Goal: Check status: Check status

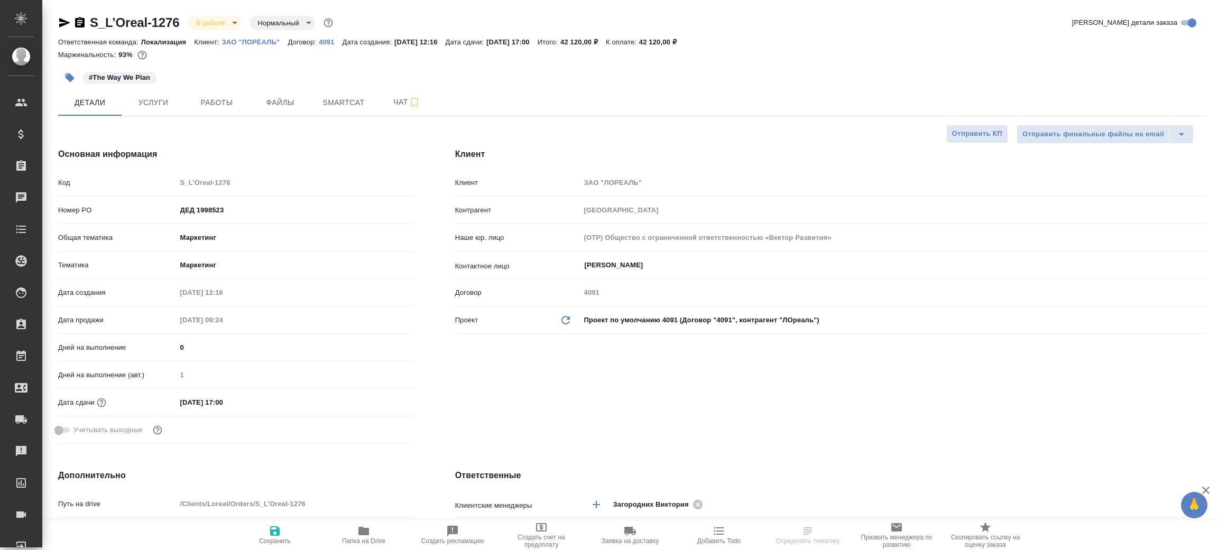
select select "RU"
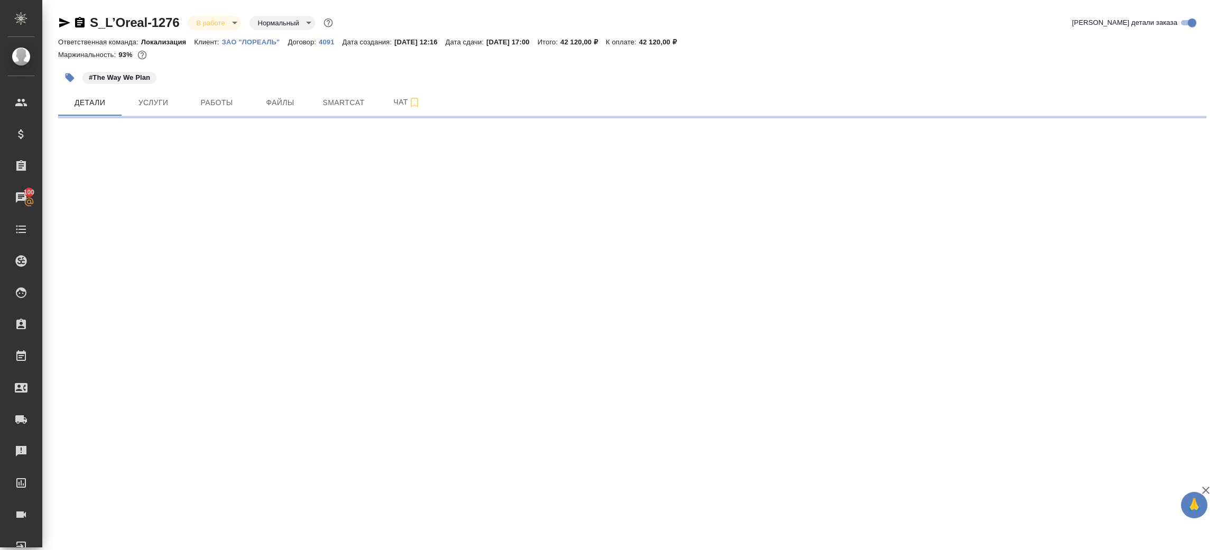
select select "RU"
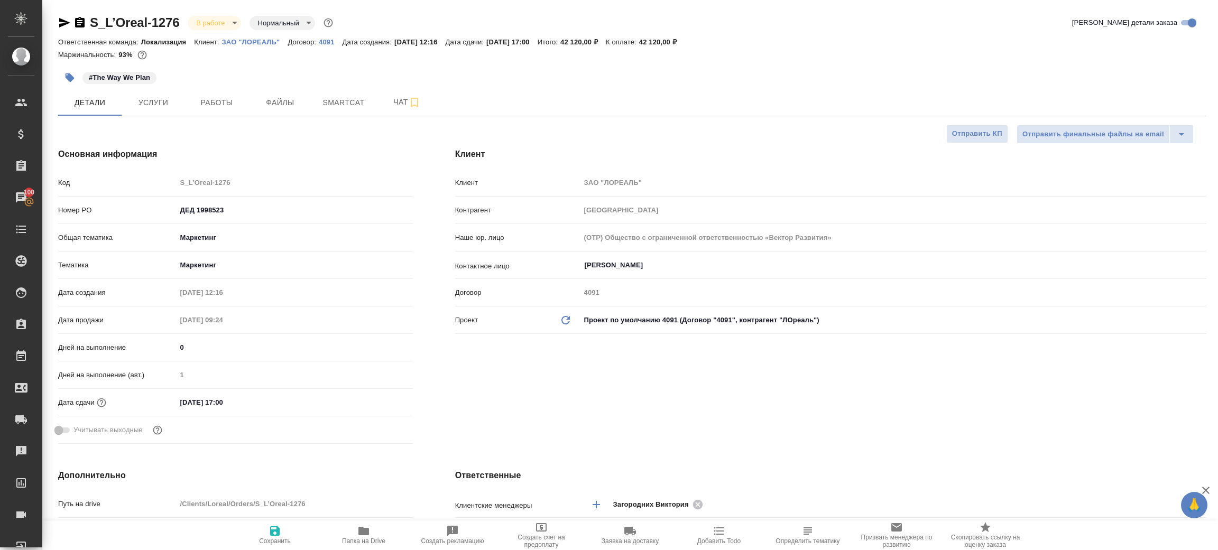
type textarea "x"
select select "RU"
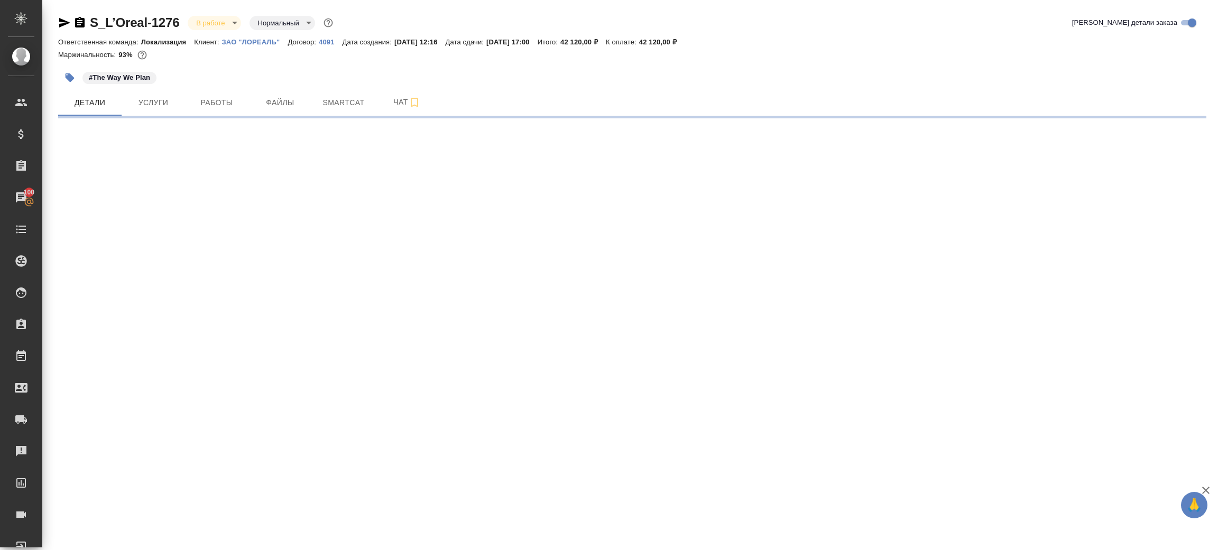
select select "RU"
